Goal: Information Seeking & Learning: Check status

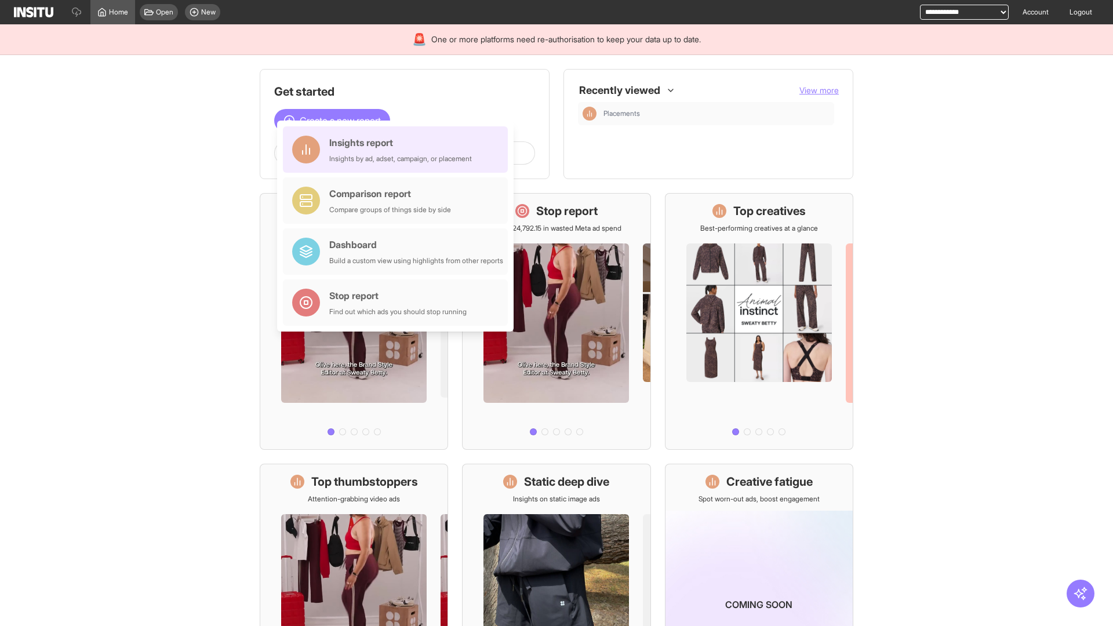
click at [398, 149] on div "Insights report Insights by ad, adset, campaign, or placement" at bounding box center [400, 150] width 143 height 28
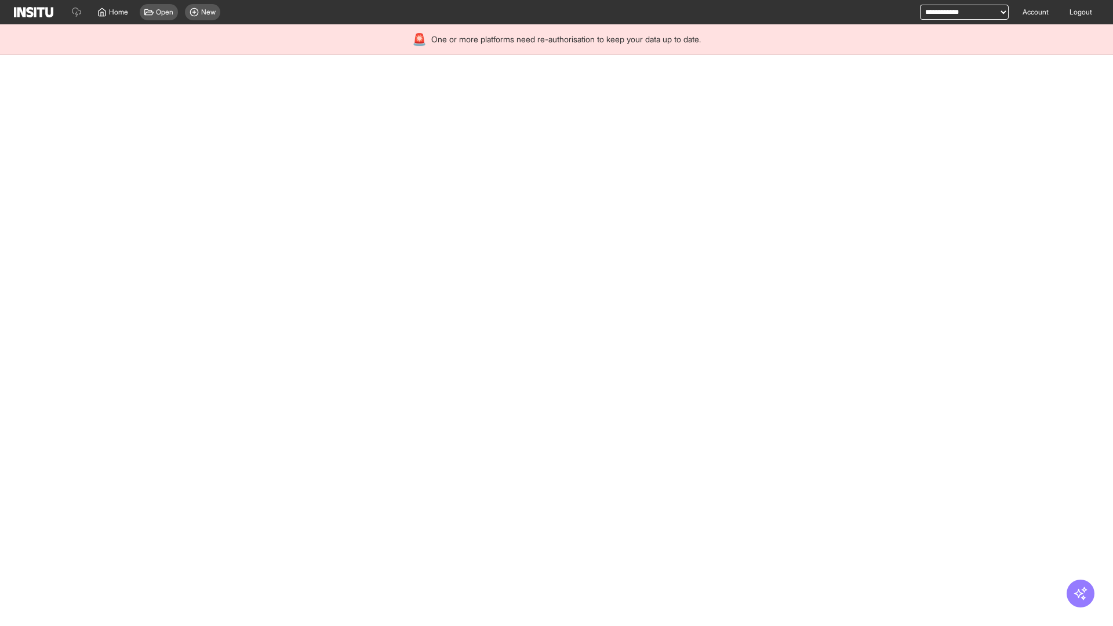
select select "**"
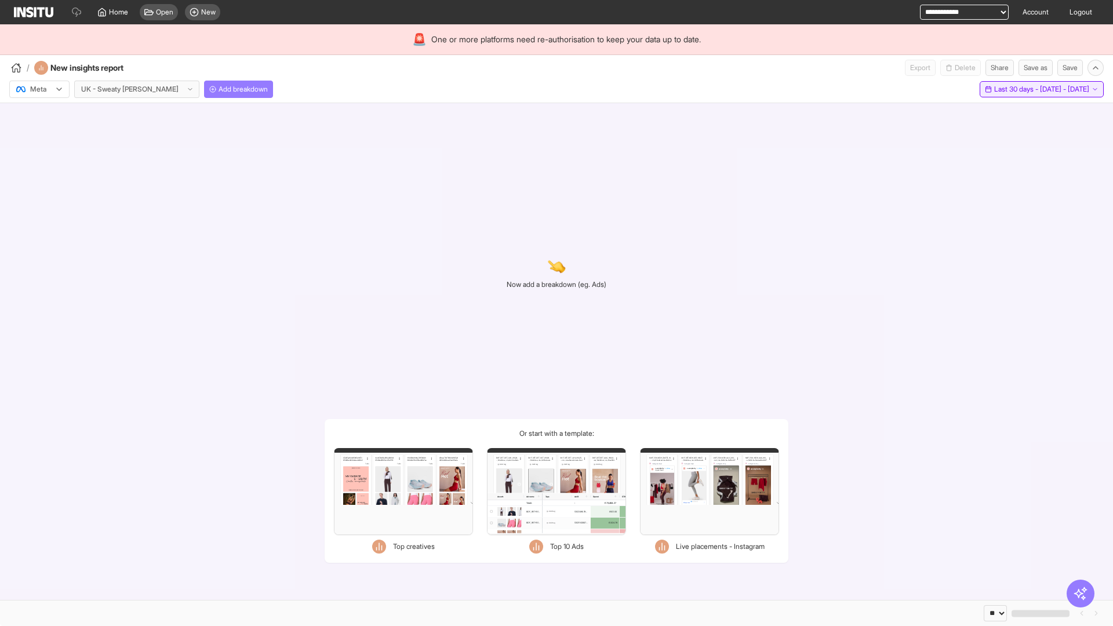
click at [1016, 89] on span "Last 30 days - [DATE] - [DATE]" at bounding box center [1041, 89] width 95 height 9
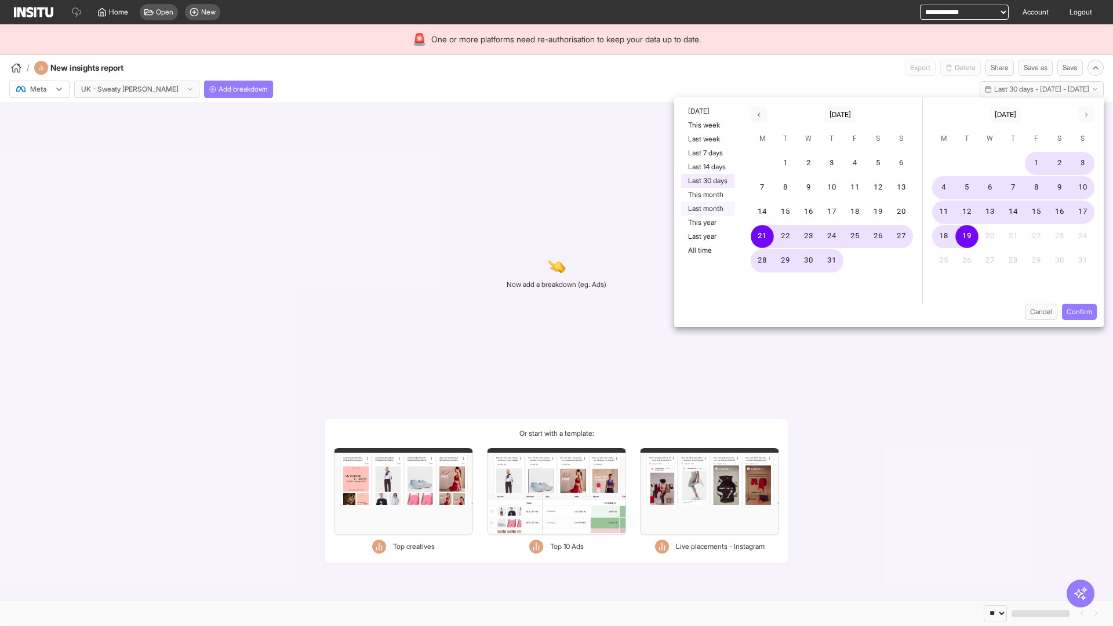
click at [706, 209] on button "Last month" at bounding box center [707, 209] width 53 height 14
